Goal: Task Accomplishment & Management: Use online tool/utility

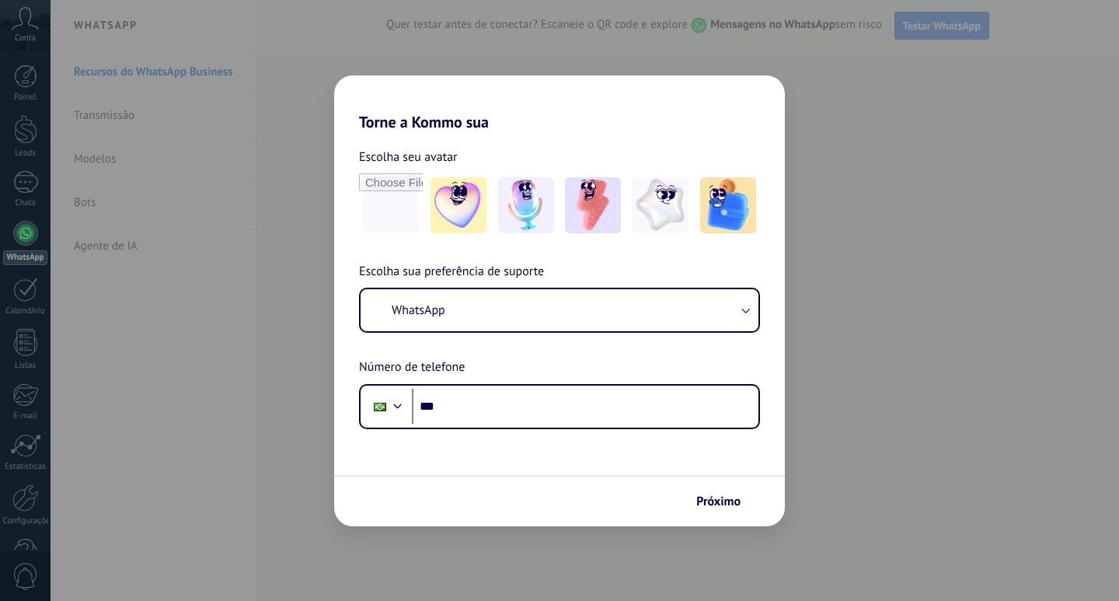
click at [1001, 165] on div "Torne a Kommo sua Escolha seu avatar Escolha sua preferência de suporte WhatsAp…" at bounding box center [559, 300] width 1119 height 601
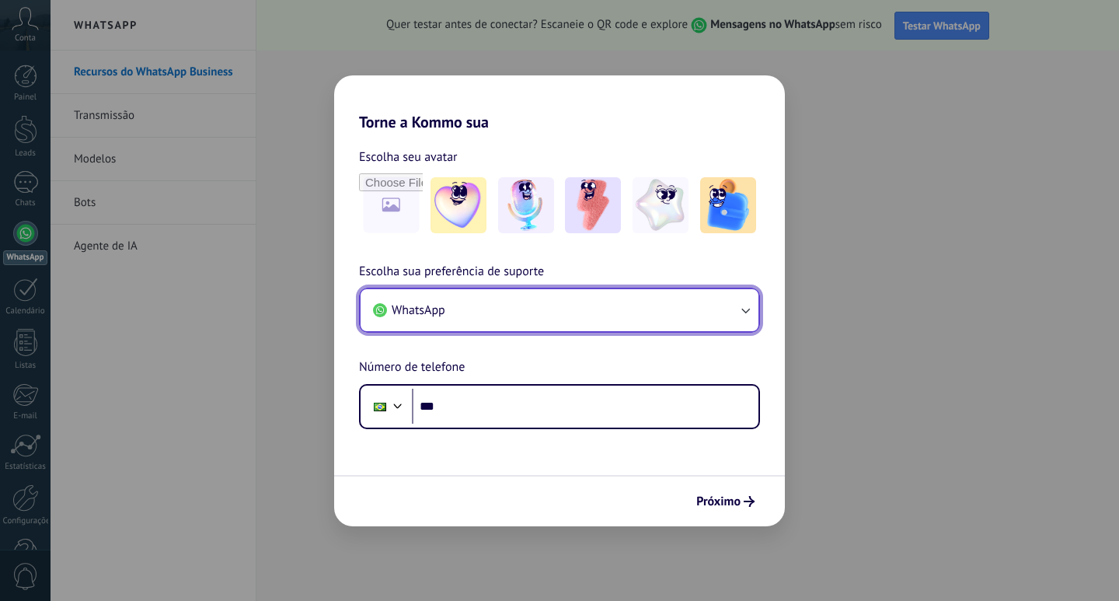
click at [524, 310] on button "WhatsApp" at bounding box center [560, 310] width 398 height 42
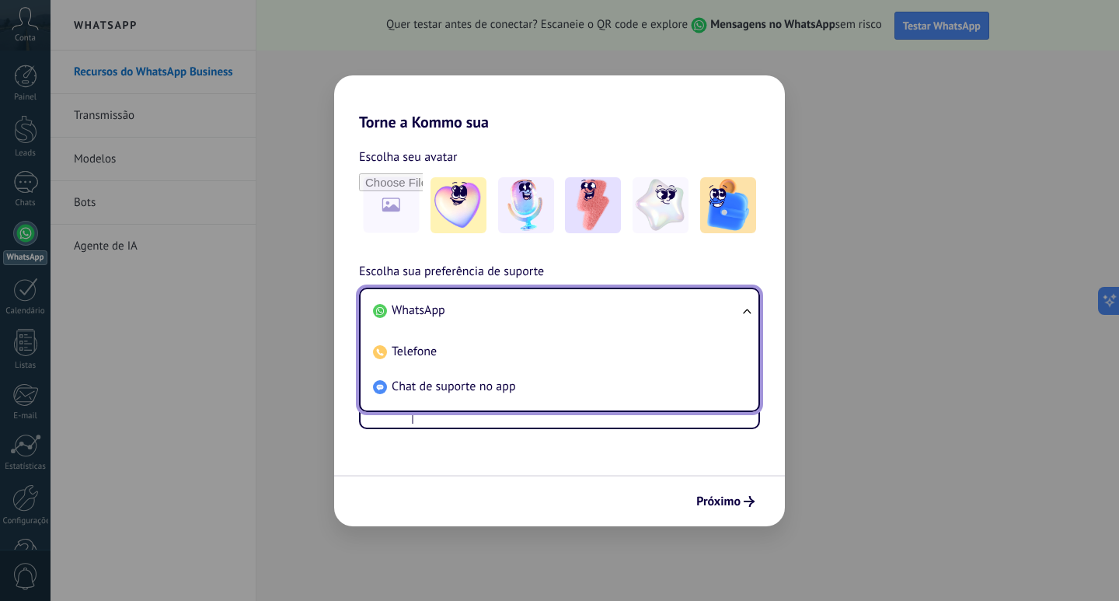
click at [524, 310] on li "WhatsApp" at bounding box center [556, 310] width 379 height 35
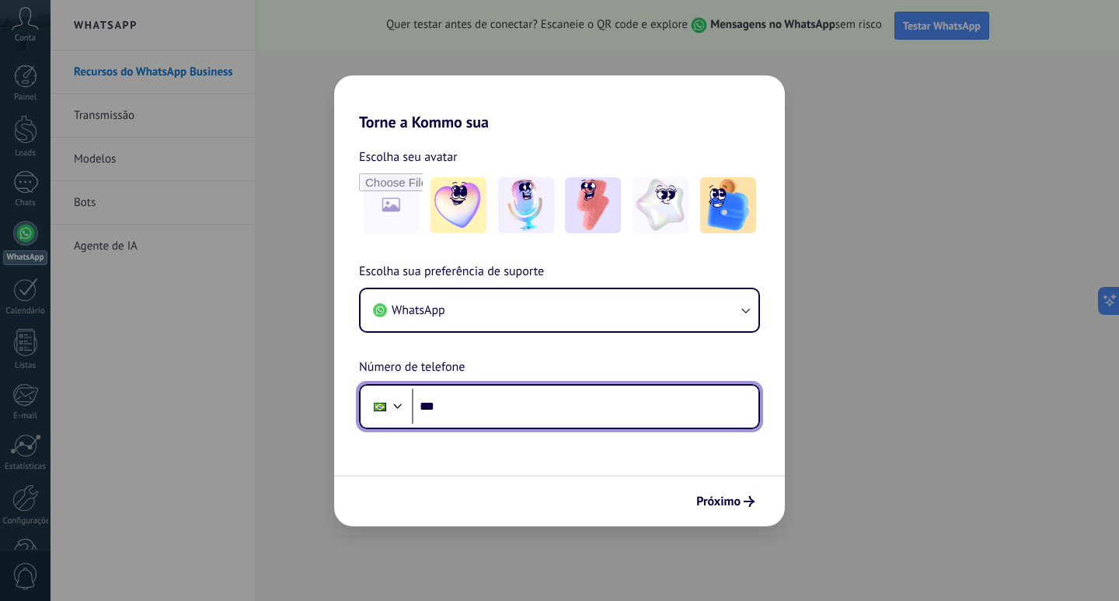
click at [513, 408] on input "***" at bounding box center [585, 406] width 347 height 36
type input "**********"
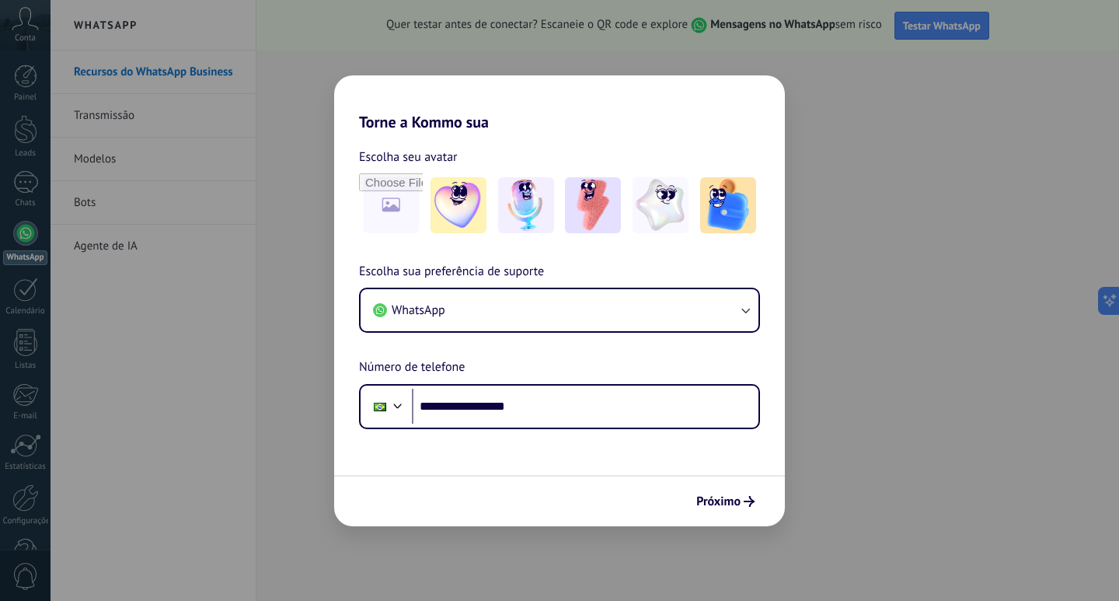
click at [556, 464] on form "**********" at bounding box center [559, 328] width 451 height 395
click at [730, 496] on span "Próximo" at bounding box center [718, 501] width 44 height 11
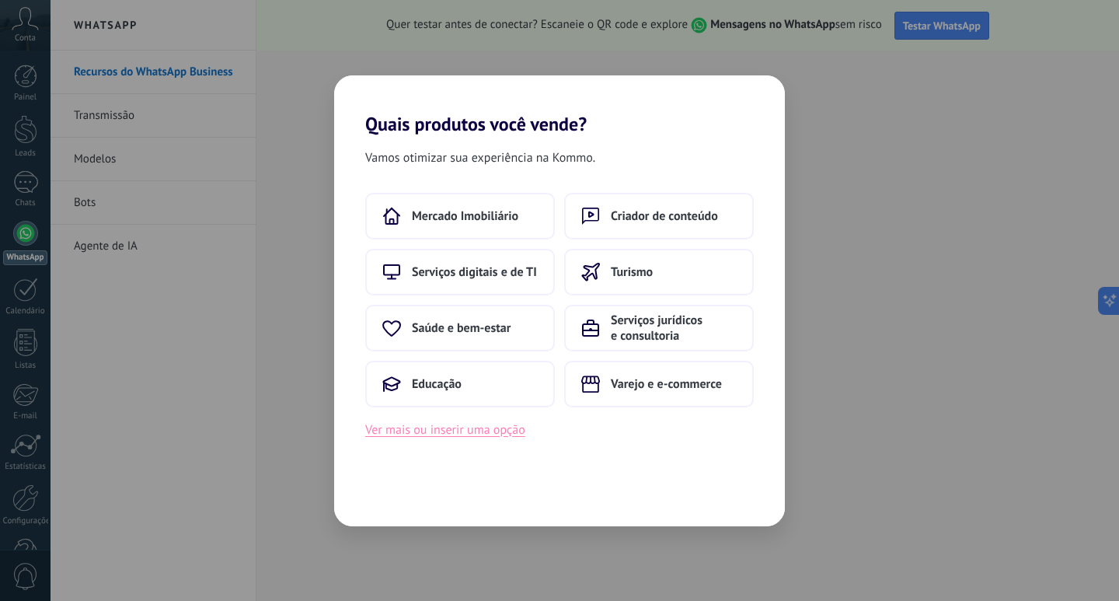
click at [489, 430] on button "Ver mais ou inserir uma opção" at bounding box center [445, 430] width 160 height 20
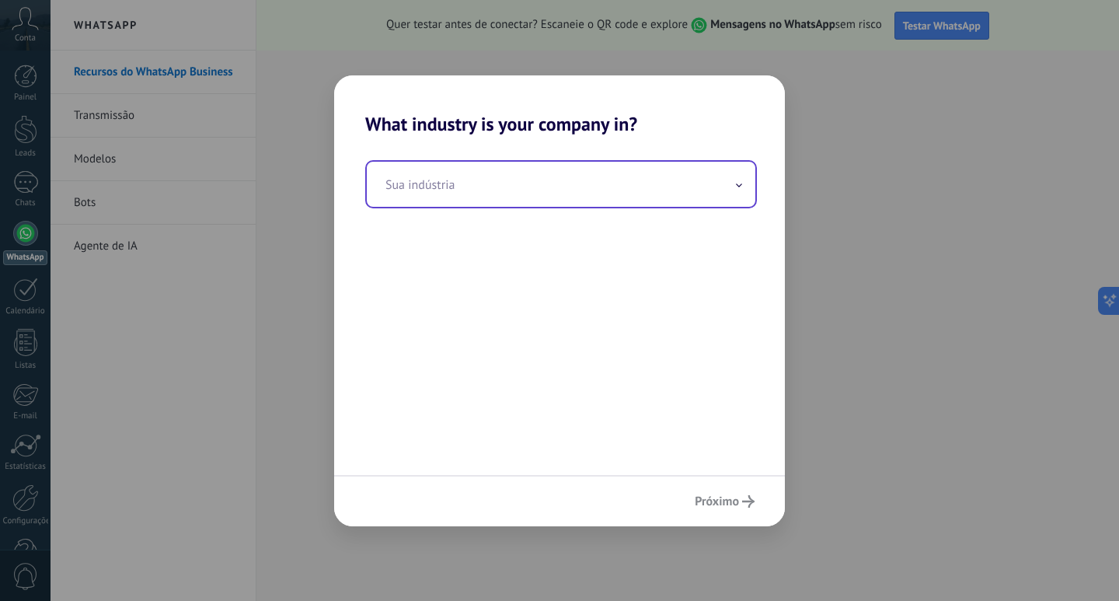
click at [556, 197] on input "text" at bounding box center [561, 184] width 388 height 45
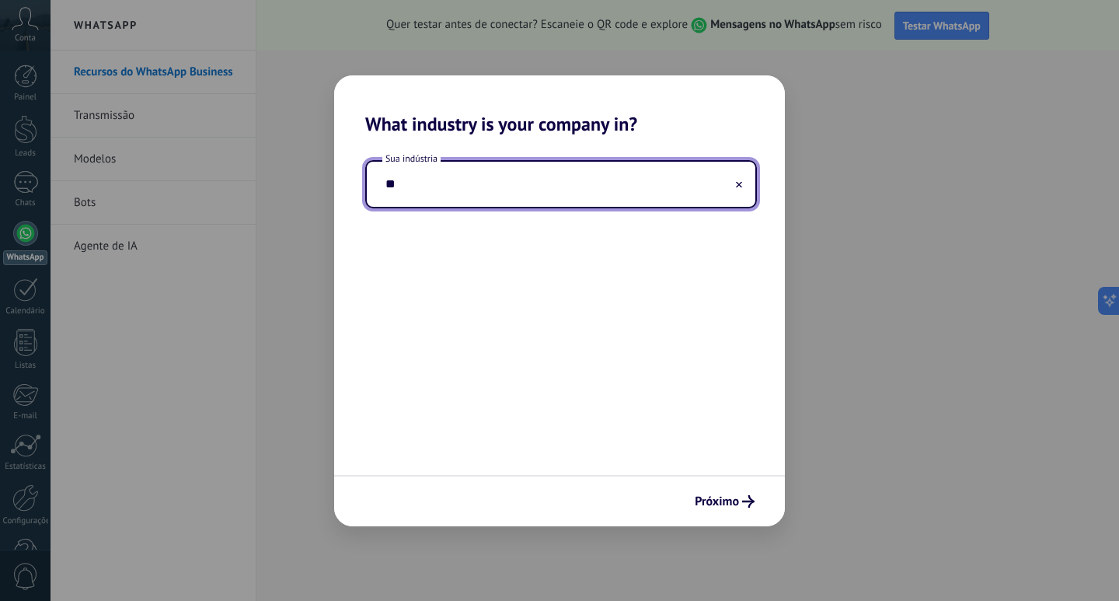
type input "*"
type input "********"
click at [711, 497] on span "Próximo" at bounding box center [717, 501] width 44 height 11
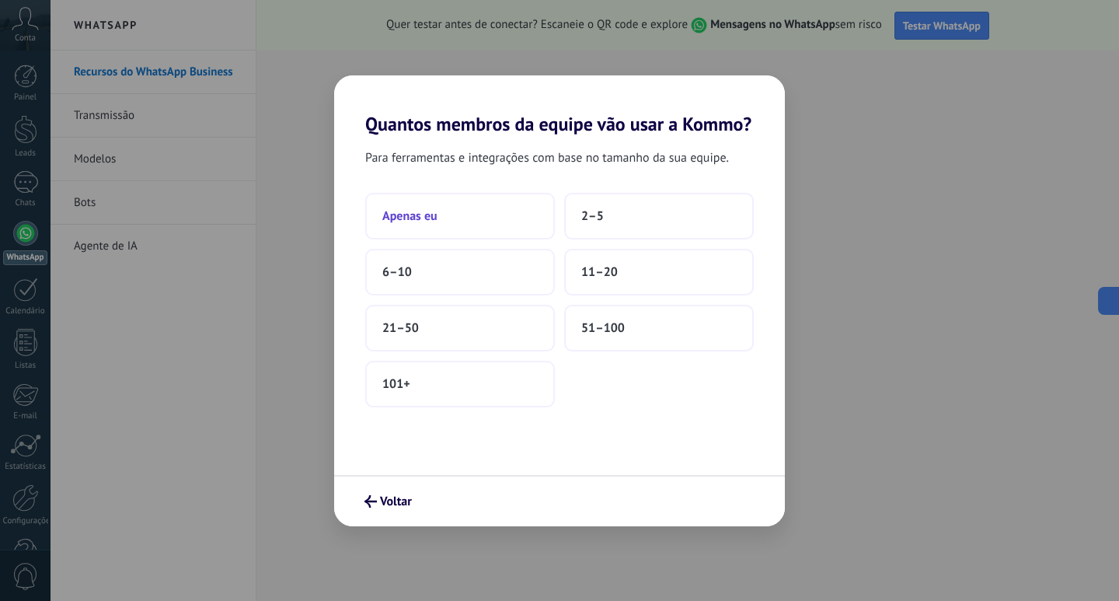
click at [413, 215] on span "Apenas eu" at bounding box center [409, 216] width 55 height 16
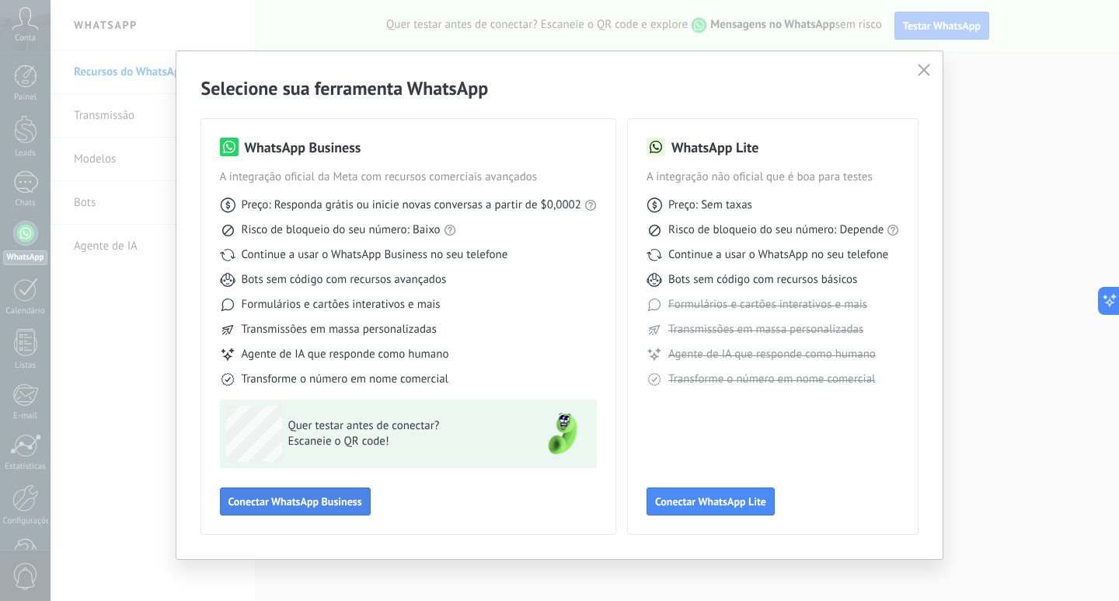
click at [308, 503] on span "Conectar WhatsApp Business" at bounding box center [295, 501] width 134 height 11
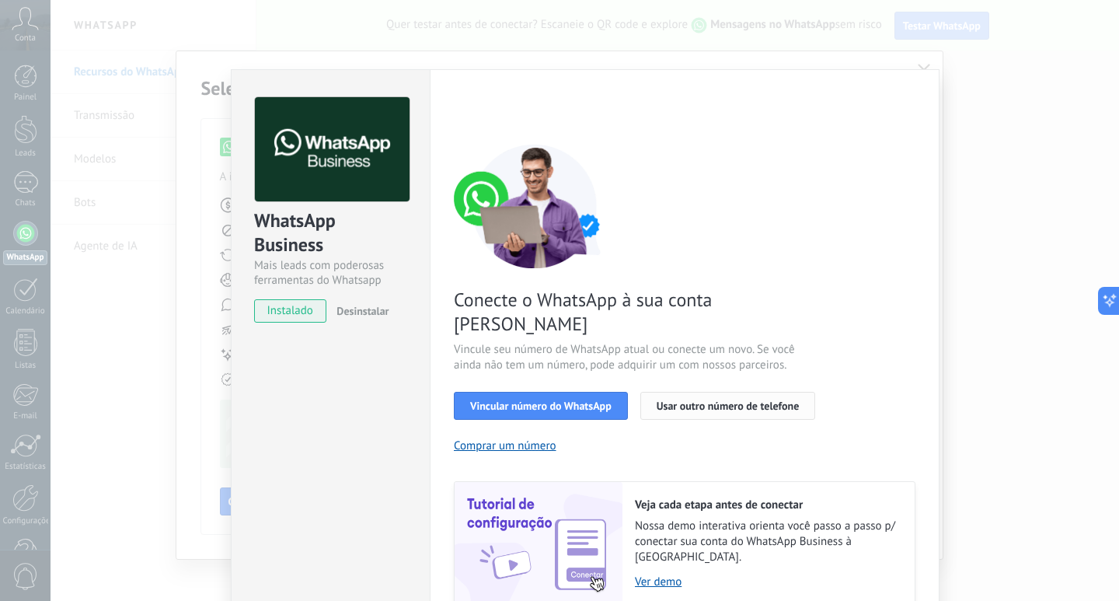
click at [719, 400] on span "Usar outro número de telefone" at bounding box center [728, 405] width 143 height 11
click at [532, 400] on span "Vincular número do WhatsApp" at bounding box center [540, 405] width 141 height 11
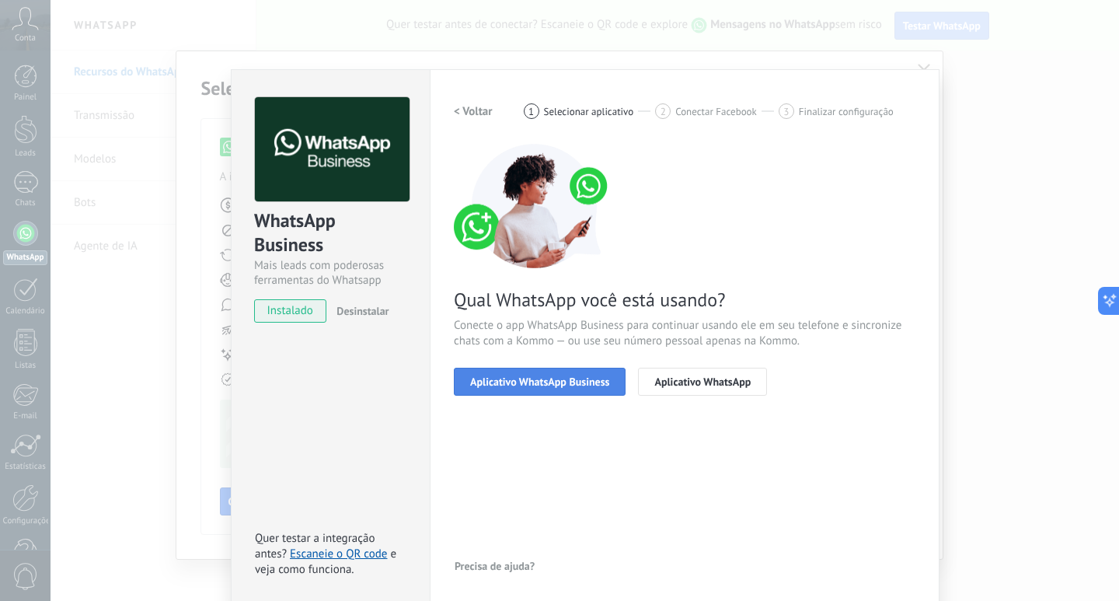
click at [544, 379] on span "Aplicativo WhatsApp Business" at bounding box center [539, 381] width 139 height 11
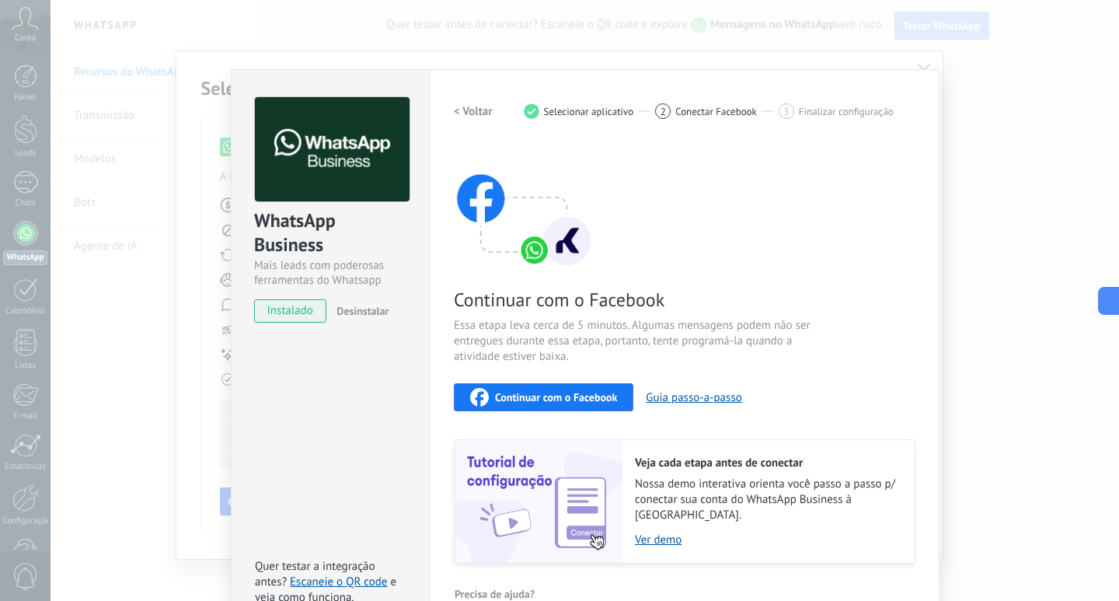
click at [552, 398] on span "Continuar com o Facebook" at bounding box center [556, 397] width 122 height 11
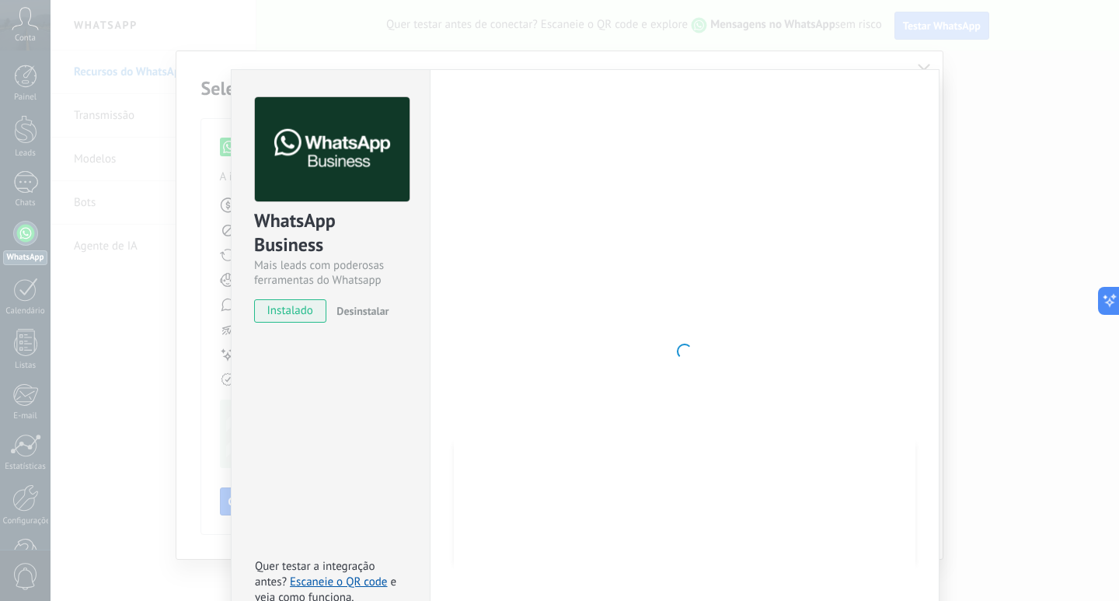
click at [524, 181] on div at bounding box center [685, 351] width 462 height 508
click at [276, 307] on span "instalado" at bounding box center [290, 310] width 71 height 23
click at [313, 574] on link "Escaneie o QR code" at bounding box center [338, 581] width 97 height 15
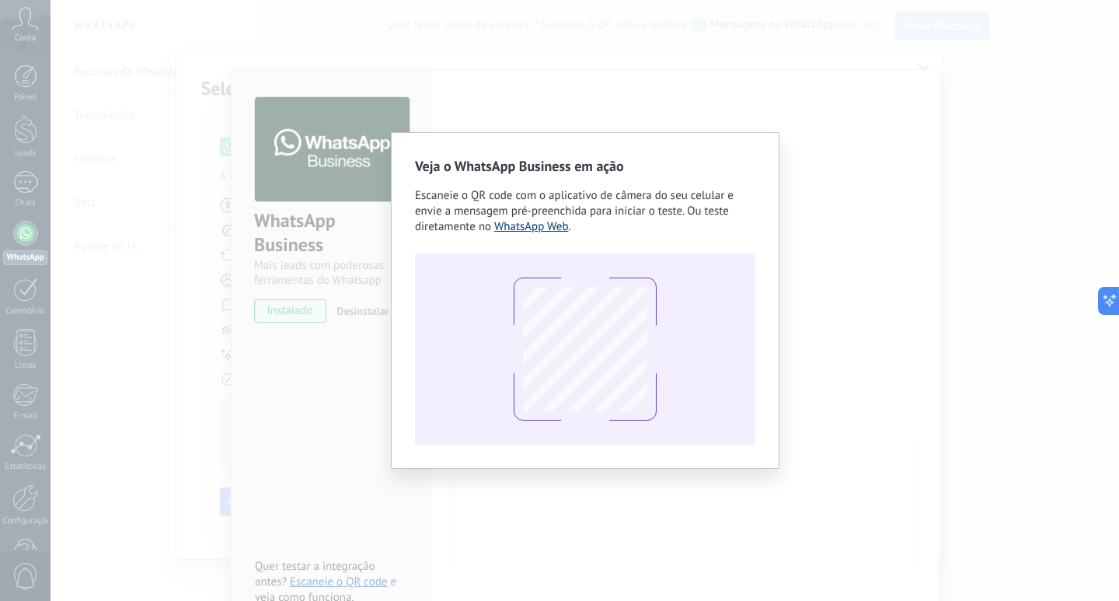
click at [535, 228] on link "WhatsApp Web" at bounding box center [531, 226] width 75 height 15
